Goal: Information Seeking & Learning: Check status

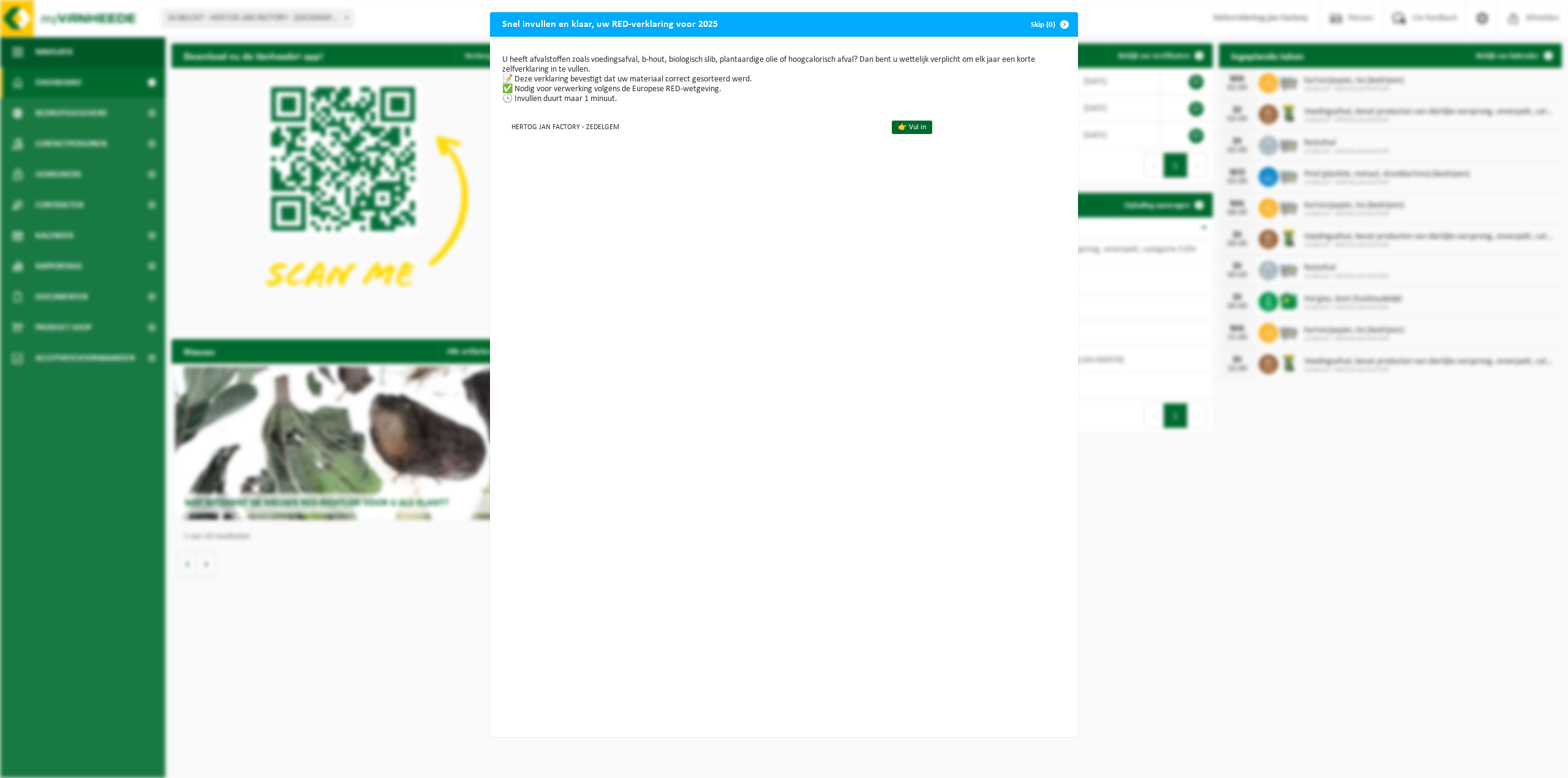
click at [1058, 24] on span "button" at bounding box center [1065, 25] width 25 height 25
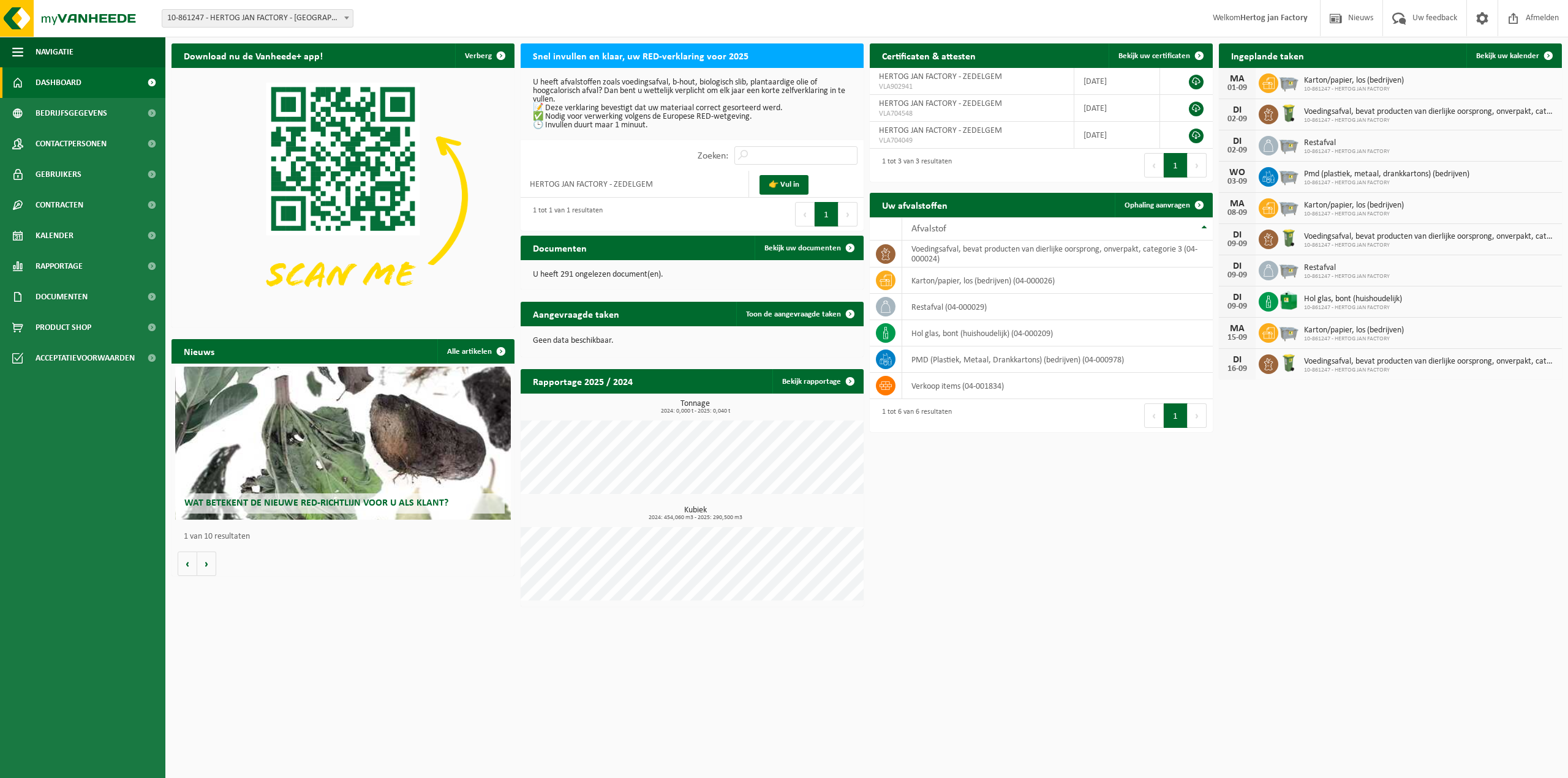
drag, startPoint x: 510, startPoint y: 25, endPoint x: 498, endPoint y: 31, distance: 13.4
click at [504, 28] on div "Vestiging: 10-861247 - HERTOG JAN FACTORY - ZEDELGEM 10-861247 - HERTOG JAN FAC…" at bounding box center [784, 18] width 1568 height 37
click at [345, 12] on span at bounding box center [346, 18] width 12 height 16
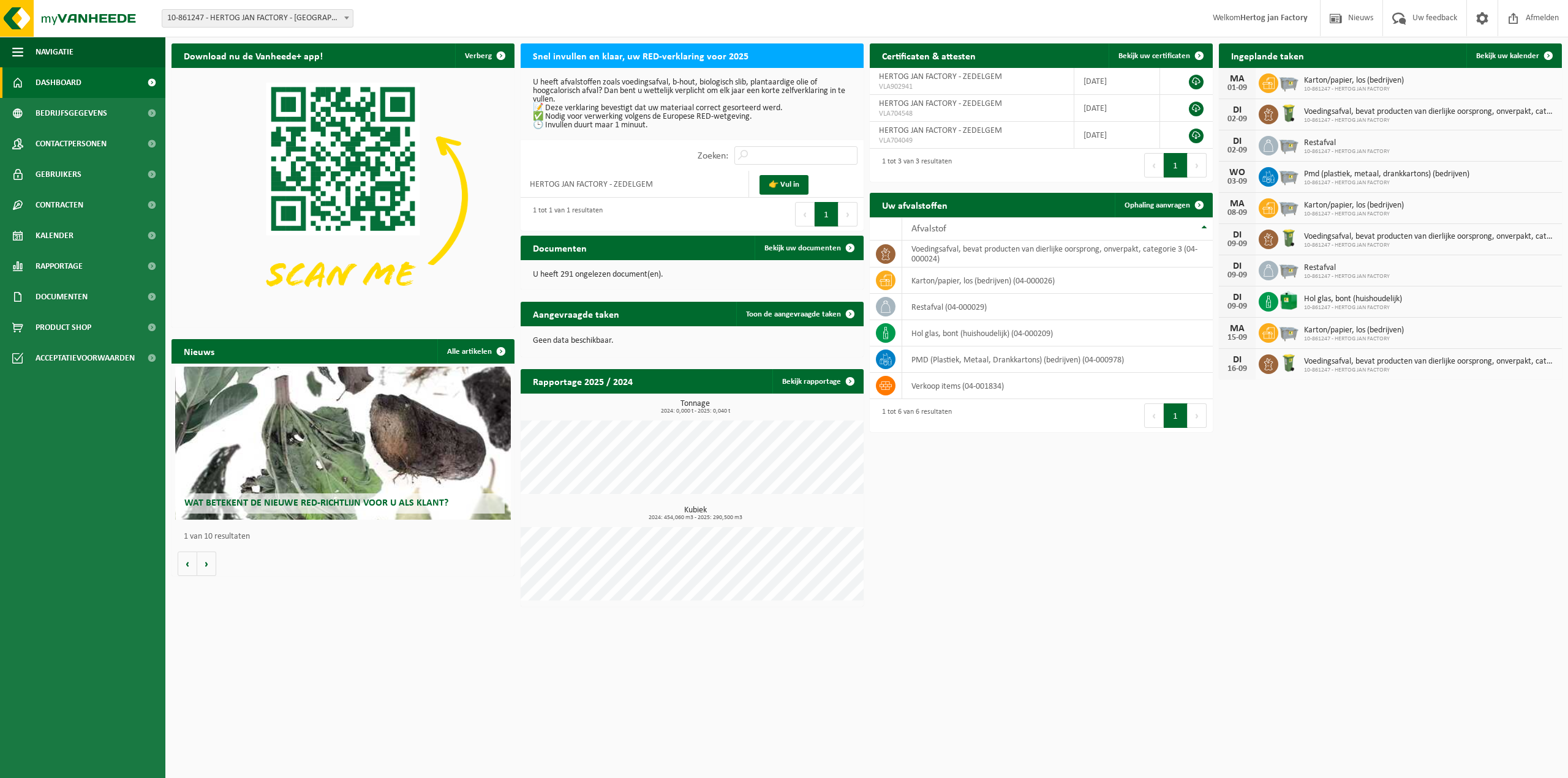
click at [345, 12] on span at bounding box center [346, 18] width 12 height 16
click at [440, 7] on div "Vestiging: 10-861247 - HERTOG JAN FACTORY - ZEDELGEM 10-861247 - HERTOG JAN FAC…" at bounding box center [784, 18] width 1568 height 37
click at [144, 274] on span at bounding box center [151, 266] width 28 height 31
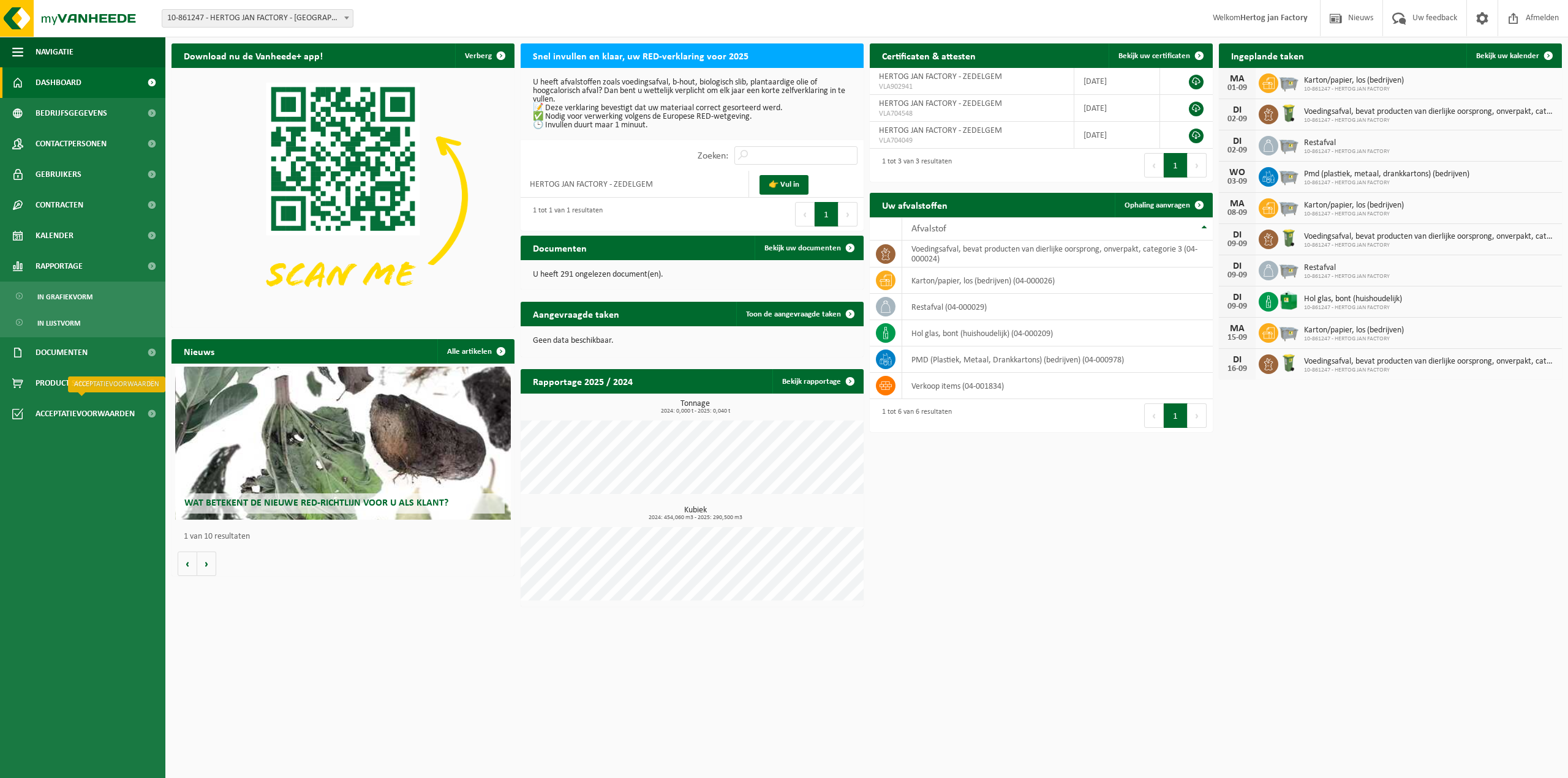
click at [81, 471] on ul "Navigatie Nieuws Uw feedback Afmelden Dashboard Bedrijfsgegevens Contactpersone…" at bounding box center [83, 407] width 166 height 741
click at [15, 297] on link "In grafiekvorm" at bounding box center [83, 296] width 159 height 23
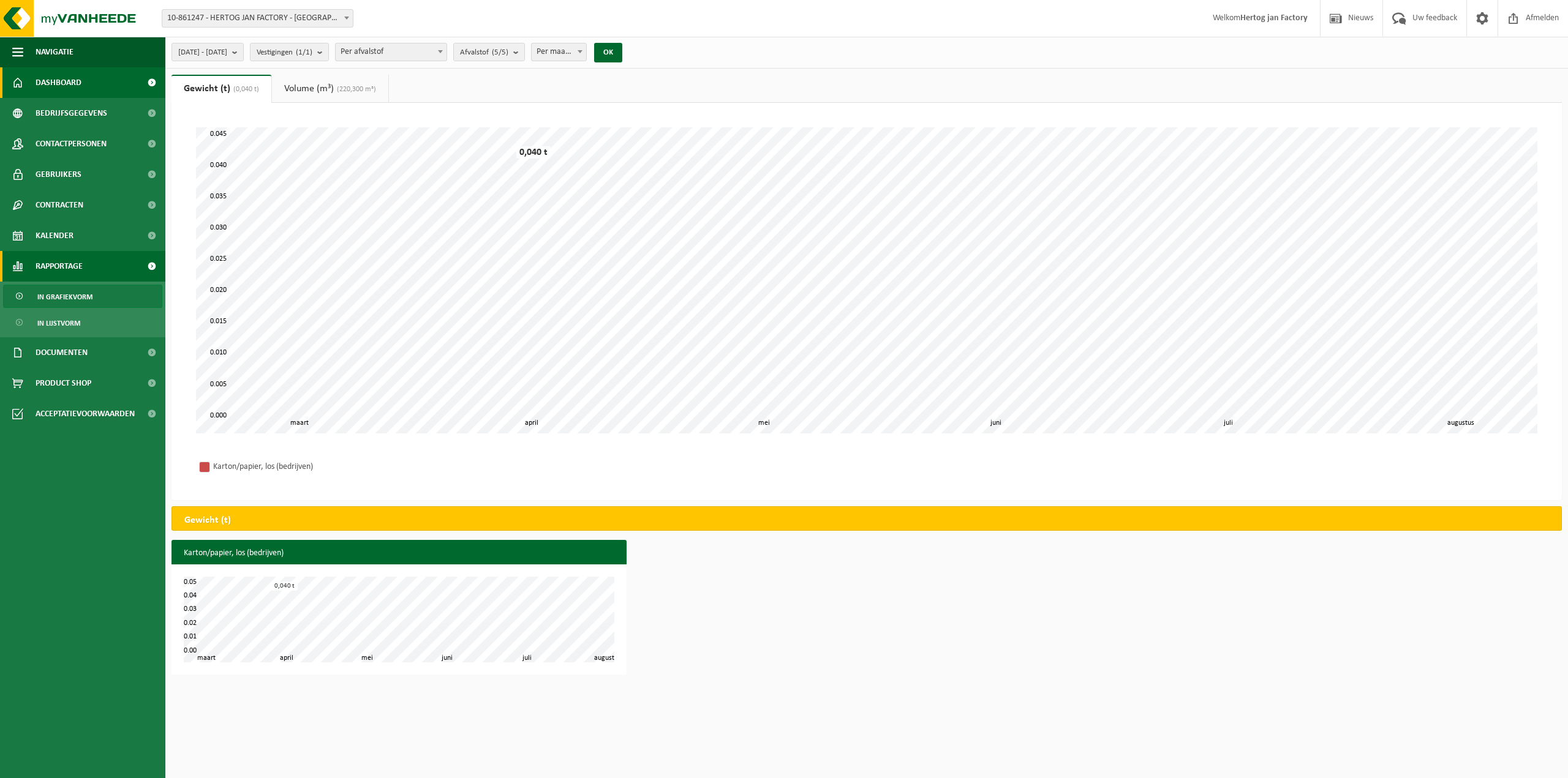
click at [59, 78] on span "Dashboard" at bounding box center [58, 83] width 46 height 31
